Goal: Check status: Check status

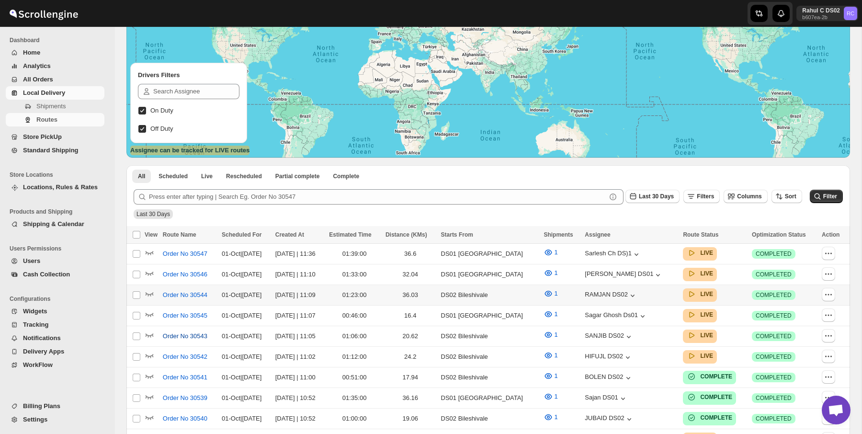
scroll to position [157, 0]
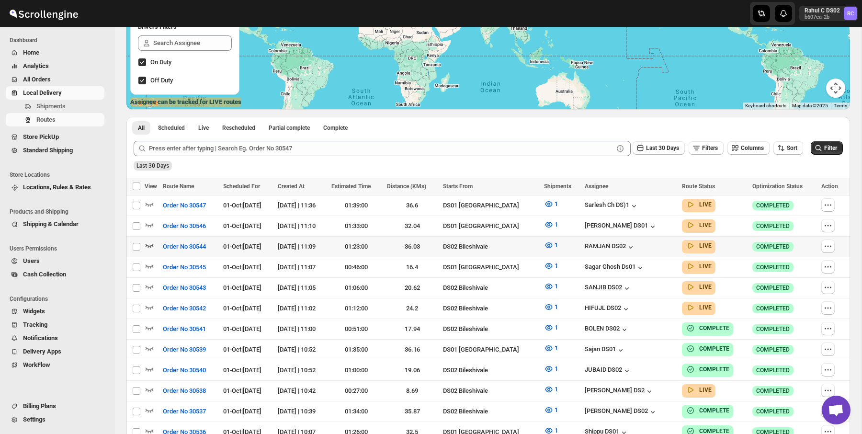
click at [152, 247] on icon "button" at bounding box center [150, 245] width 10 height 10
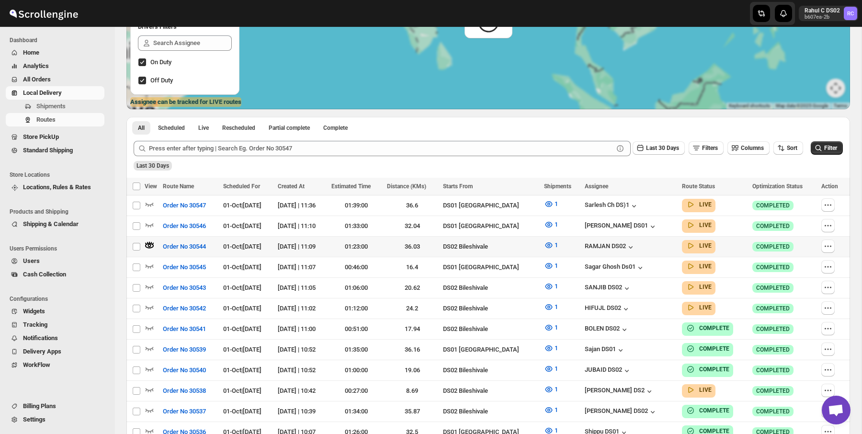
scroll to position [0, 0]
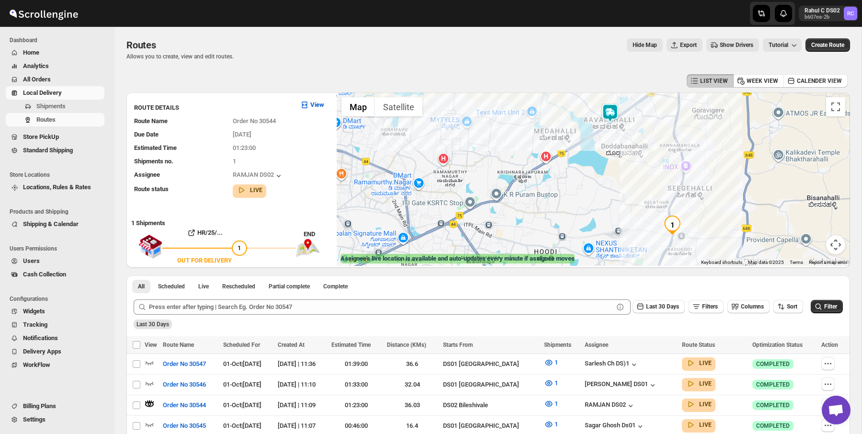
drag, startPoint x: 709, startPoint y: 247, endPoint x: 706, endPoint y: 207, distance: 39.4
click at [706, 208] on div at bounding box center [594, 178] width 514 height 173
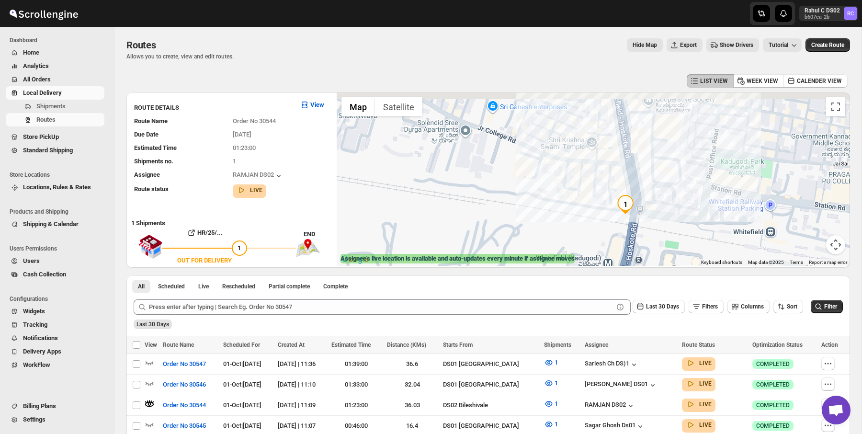
drag, startPoint x: 626, startPoint y: 142, endPoint x: 642, endPoint y: 209, distance: 69.0
click at [642, 209] on div at bounding box center [594, 178] width 514 height 173
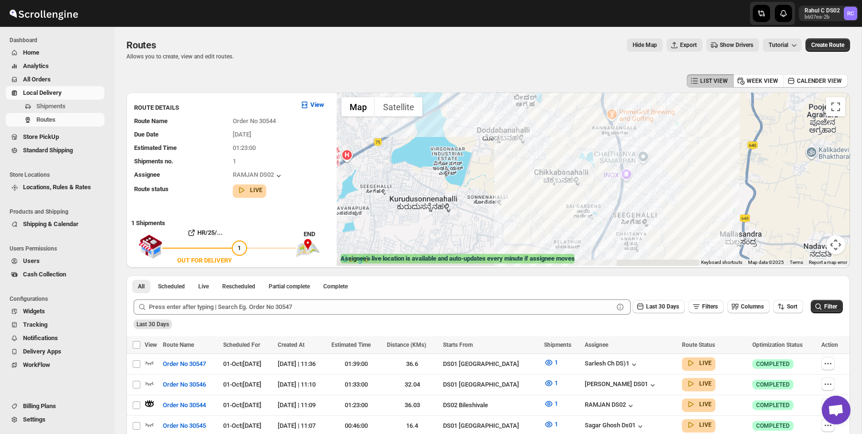
drag, startPoint x: 570, startPoint y: 184, endPoint x: 490, endPoint y: 84, distance: 128.2
click at [490, 92] on div at bounding box center [594, 178] width 514 height 173
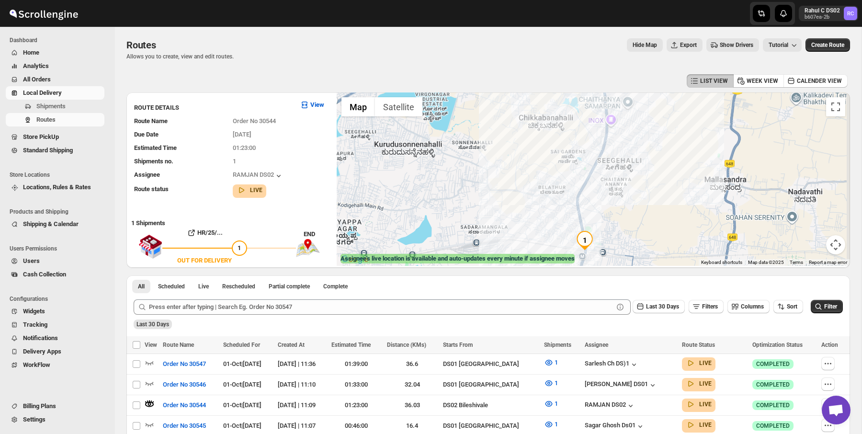
drag, startPoint x: 555, startPoint y: 177, endPoint x: 508, endPoint y: 27, distance: 156.5
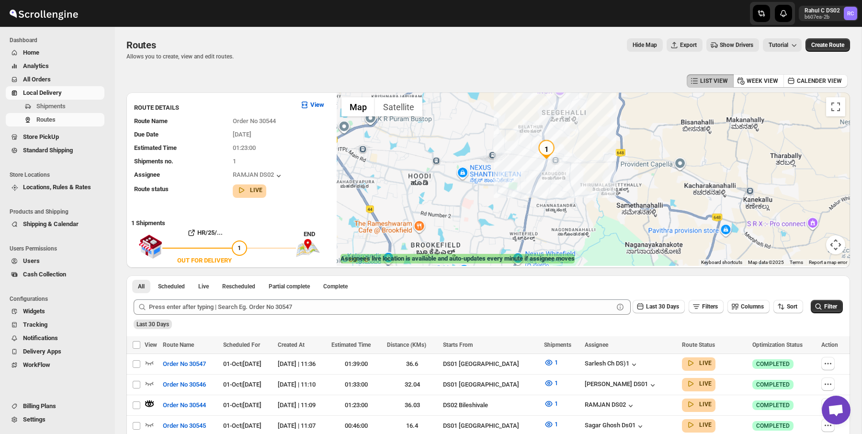
drag, startPoint x: 525, startPoint y: 133, endPoint x: 545, endPoint y: 197, distance: 66.8
click at [545, 197] on div at bounding box center [594, 178] width 514 height 173
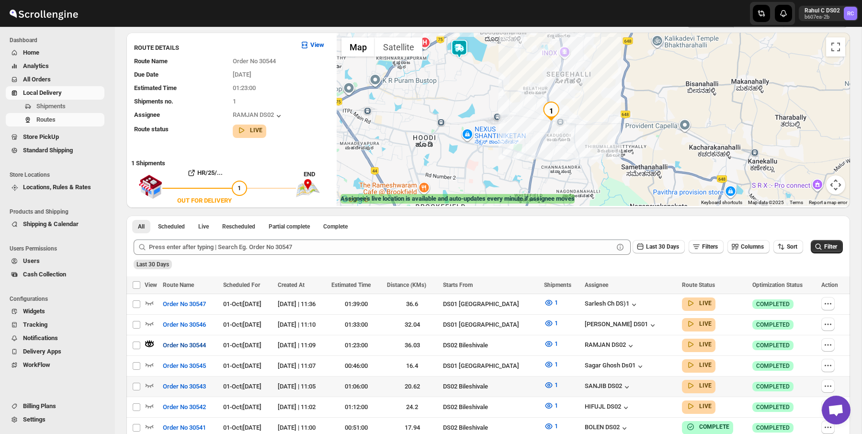
scroll to position [78, 0]
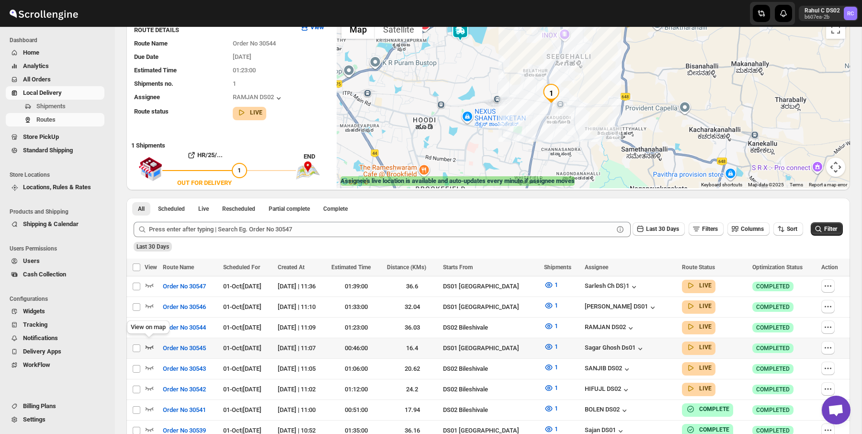
click at [150, 345] on icon "button" at bounding box center [150, 347] width 8 height 4
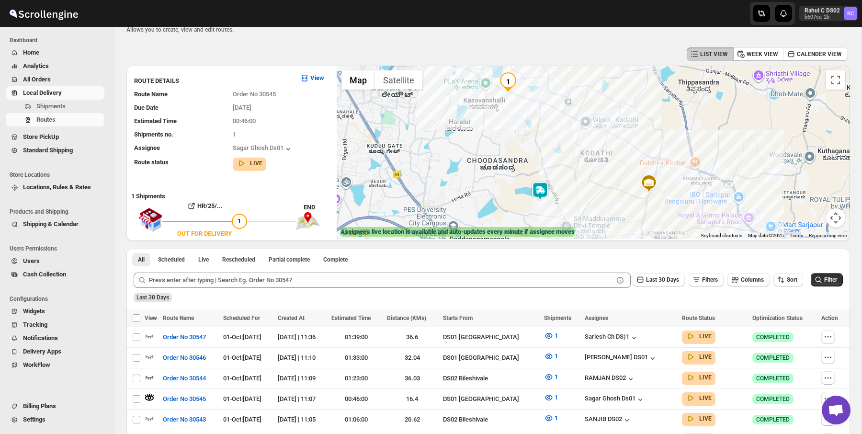
scroll to position [0, 0]
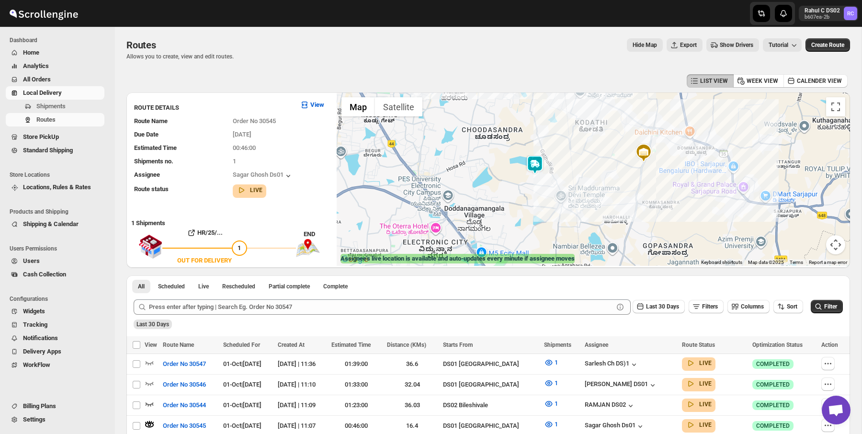
drag, startPoint x: 578, startPoint y: 246, endPoint x: 561, endPoint y: 174, distance: 73.9
click at [561, 174] on div at bounding box center [594, 178] width 514 height 173
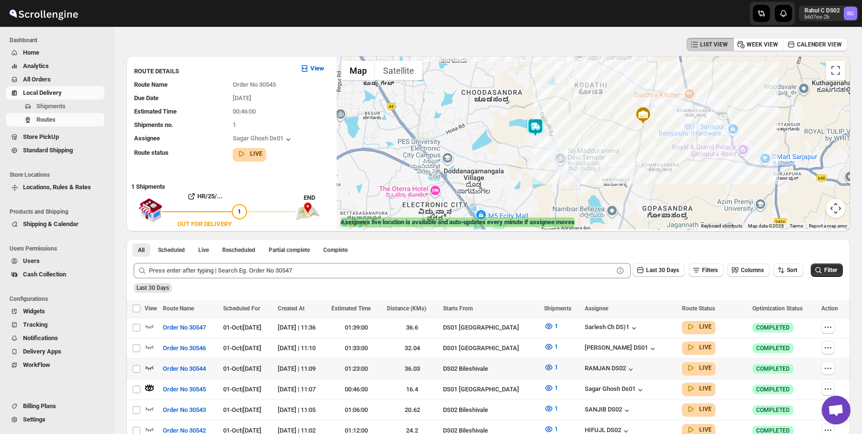
scroll to position [66, 0]
